Goal: Task Accomplishment & Management: Use online tool/utility

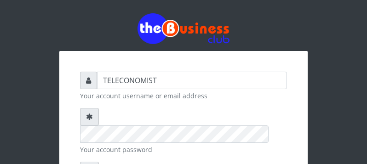
scroll to position [73, 0]
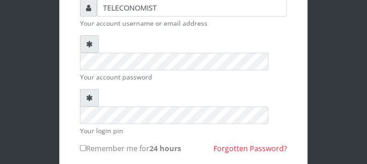
click at [83, 145] on input "Remember me for 24 hours" at bounding box center [83, 148] width 6 height 6
checkbox input "true"
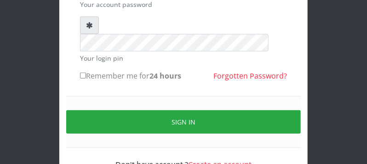
scroll to position [145, 0]
click at [83, 73] on input "Remember me for 24 hours" at bounding box center [83, 76] width 6 height 6
checkbox input "true"
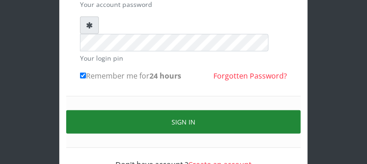
click at [259, 110] on button "Sign in" at bounding box center [183, 121] width 235 height 23
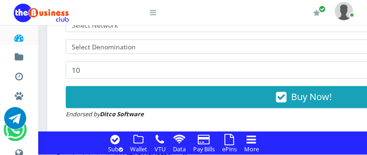
scroll to position [388, 0]
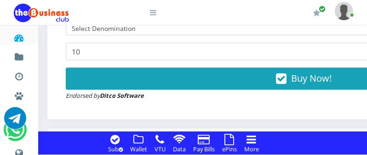
click at [345, 11] on img at bounding box center [344, 11] width 18 height 18
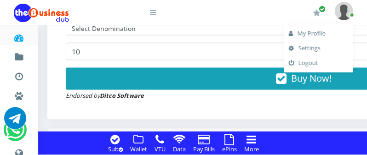
click at [323, 34] on link "My Profile" at bounding box center [319, 33] width 60 height 15
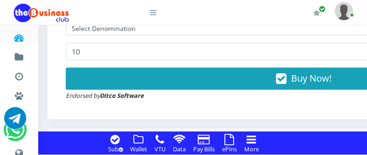
click at [154, 14] on icon at bounding box center [153, 12] width 6 height 7
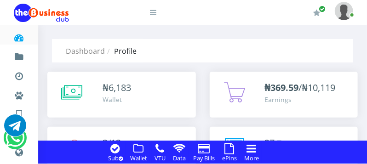
click at [228, 149] on icon at bounding box center [230, 148] width 10 height 11
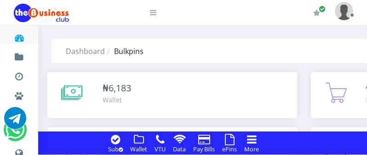
scroll to position [453, 0]
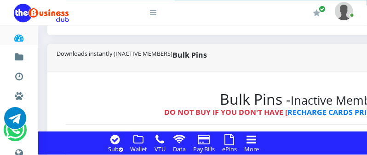
drag, startPoint x: 0, startPoint y: 0, endPoint x: 375, endPoint y: 148, distance: 403.0
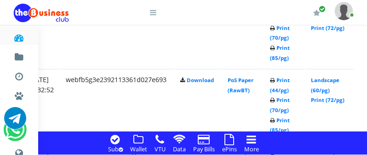
scroll to position [1474, 177]
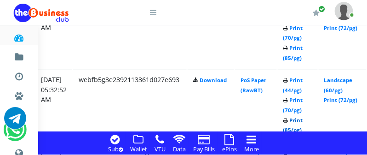
click at [303, 128] on link "Print (85/pg)" at bounding box center [293, 124] width 20 height 17
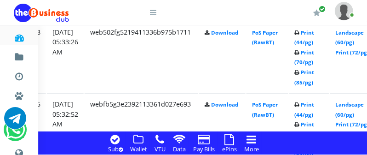
scroll to position [1425, 165]
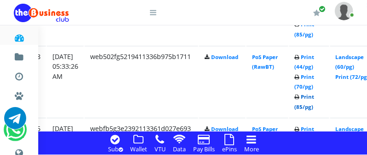
click at [315, 106] on link "Print (85/pg)" at bounding box center [305, 101] width 20 height 17
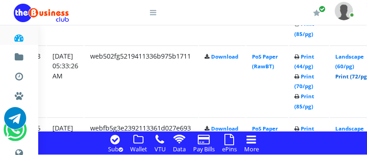
click at [358, 76] on link "Print (72/pg)" at bounding box center [353, 76] width 34 height 7
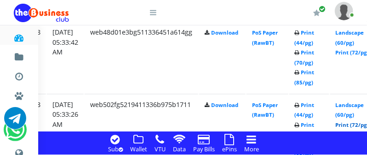
scroll to position [1352, 165]
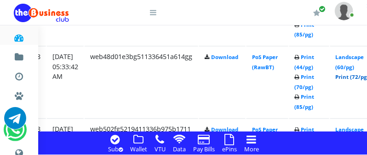
click at [351, 76] on link "Print (72/pg)" at bounding box center [353, 77] width 34 height 7
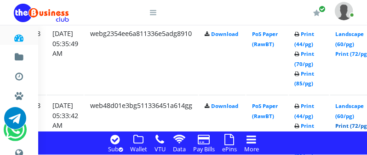
scroll to position [1279, 165]
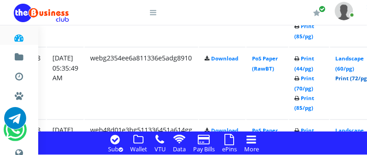
click at [356, 80] on link "Print (72/pg)" at bounding box center [353, 78] width 34 height 7
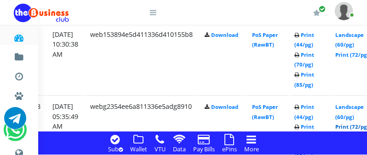
scroll to position [1206, 165]
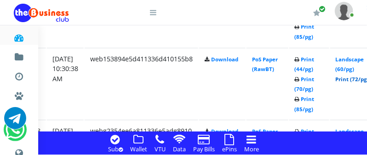
click at [351, 79] on link "Print (72/pg)" at bounding box center [353, 78] width 34 height 7
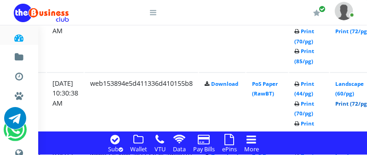
scroll to position [1158, 165]
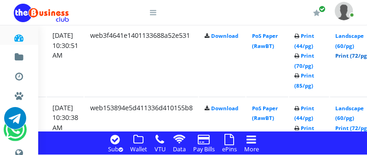
click at [356, 55] on link "Print (72/pg)" at bounding box center [353, 55] width 34 height 7
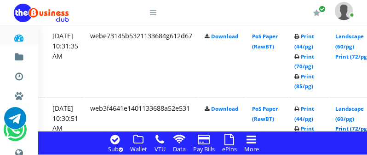
scroll to position [1060, 165]
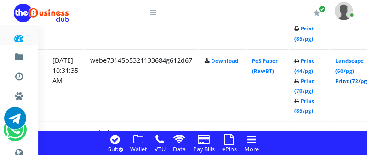
click at [353, 81] on link "Print (72/pg)" at bounding box center [353, 80] width 34 height 7
click at [357, 81] on link "Print (72/pg)" at bounding box center [353, 80] width 34 height 7
click at [353, 82] on link "Print (72/pg)" at bounding box center [353, 80] width 34 height 7
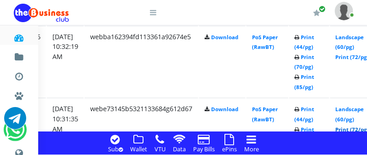
scroll to position [988, 165]
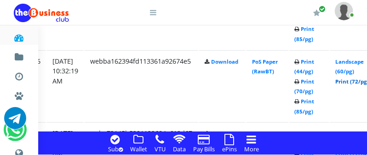
click at [357, 81] on link "Print (72/pg)" at bounding box center [353, 81] width 34 height 7
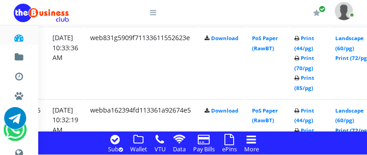
scroll to position [915, 165]
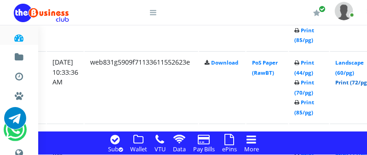
click at [356, 82] on link "Print (72/pg)" at bounding box center [353, 82] width 34 height 7
click at [360, 84] on link "Print (72/pg)" at bounding box center [353, 82] width 34 height 7
click at [362, 82] on link "Print (72/pg)" at bounding box center [353, 82] width 34 height 7
click at [355, 82] on link "Print (72/pg)" at bounding box center [353, 82] width 34 height 7
click at [351, 81] on link "Print (72/pg)" at bounding box center [353, 82] width 34 height 7
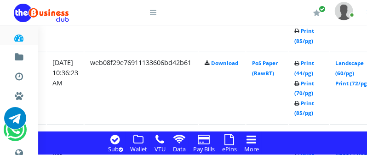
scroll to position [818, 165]
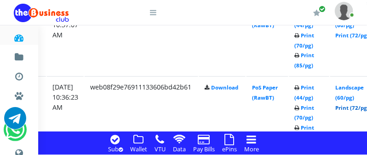
click at [355, 108] on link "Print (72/pg)" at bounding box center [353, 107] width 34 height 7
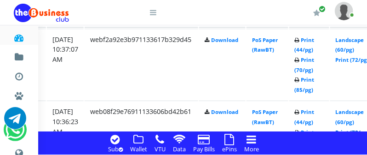
scroll to position [769, 165]
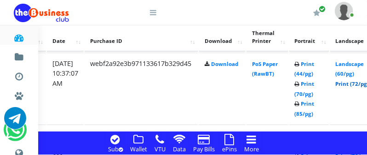
click at [352, 84] on link "Print (72/pg)" at bounding box center [353, 83] width 34 height 7
